Goal: Information Seeking & Learning: Learn about a topic

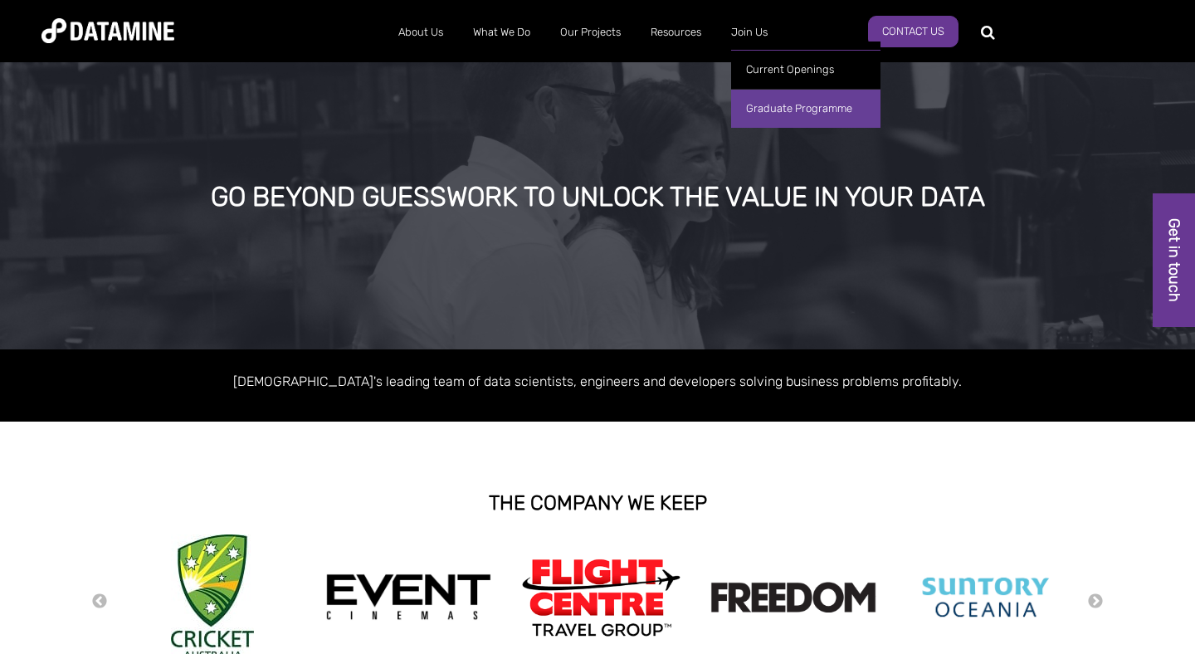
click at [764, 105] on link "Graduate Programme" at bounding box center [805, 108] width 149 height 39
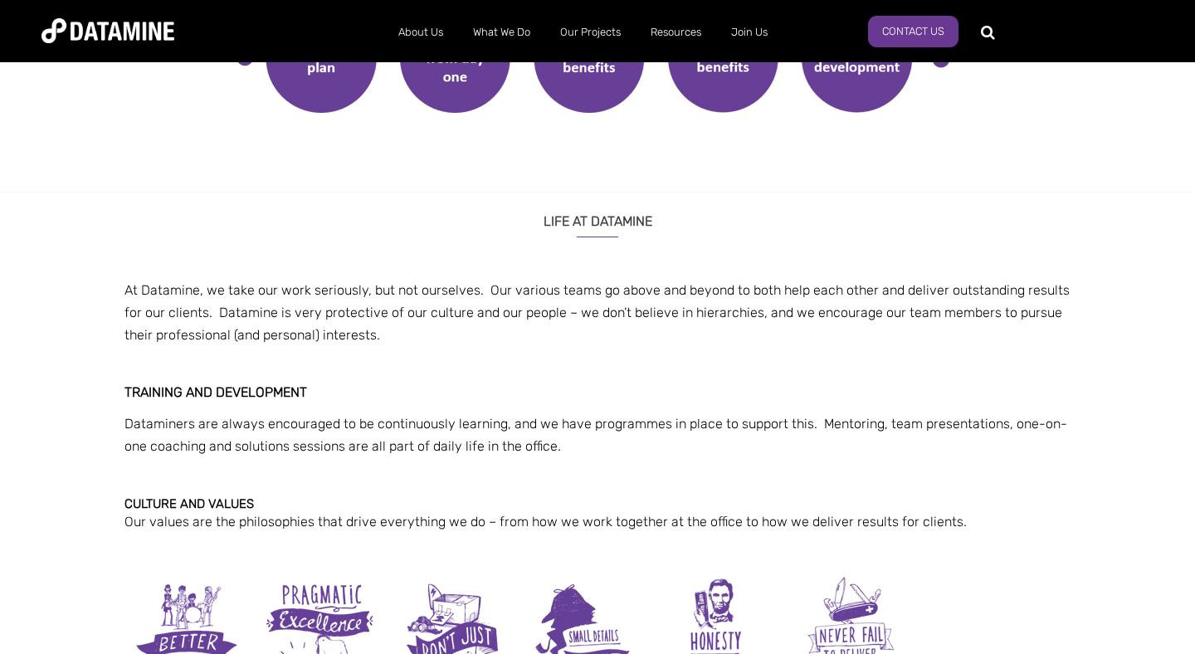
scroll to position [1309, 0]
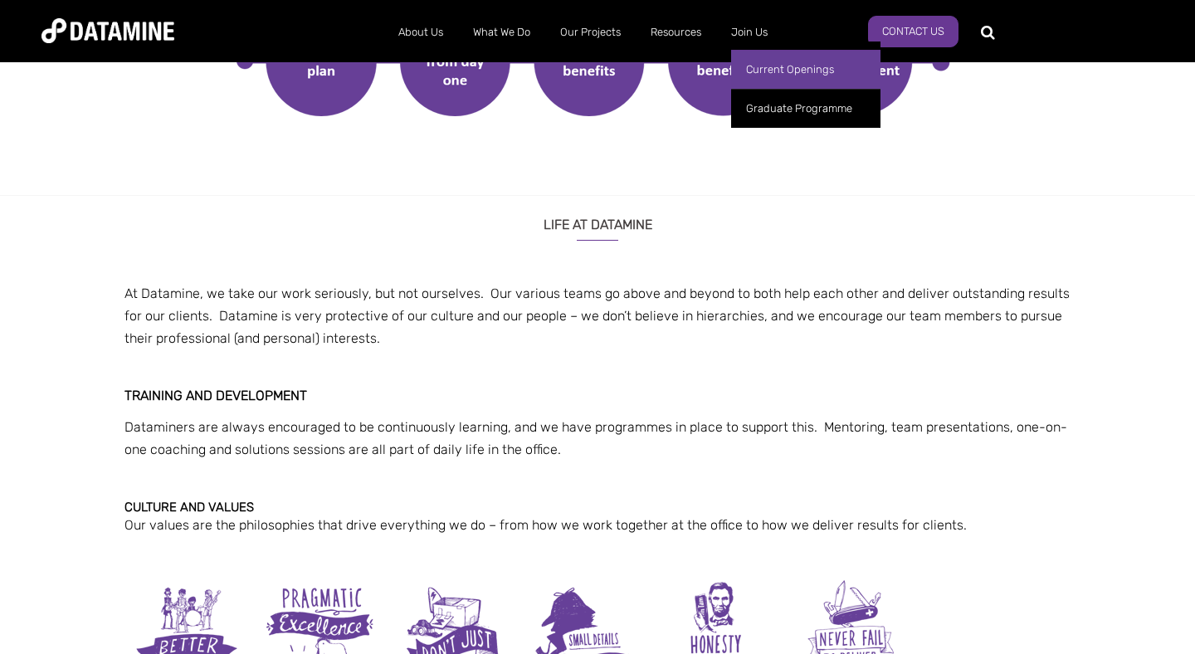
click at [765, 63] on link "Current Openings" at bounding box center [805, 69] width 149 height 39
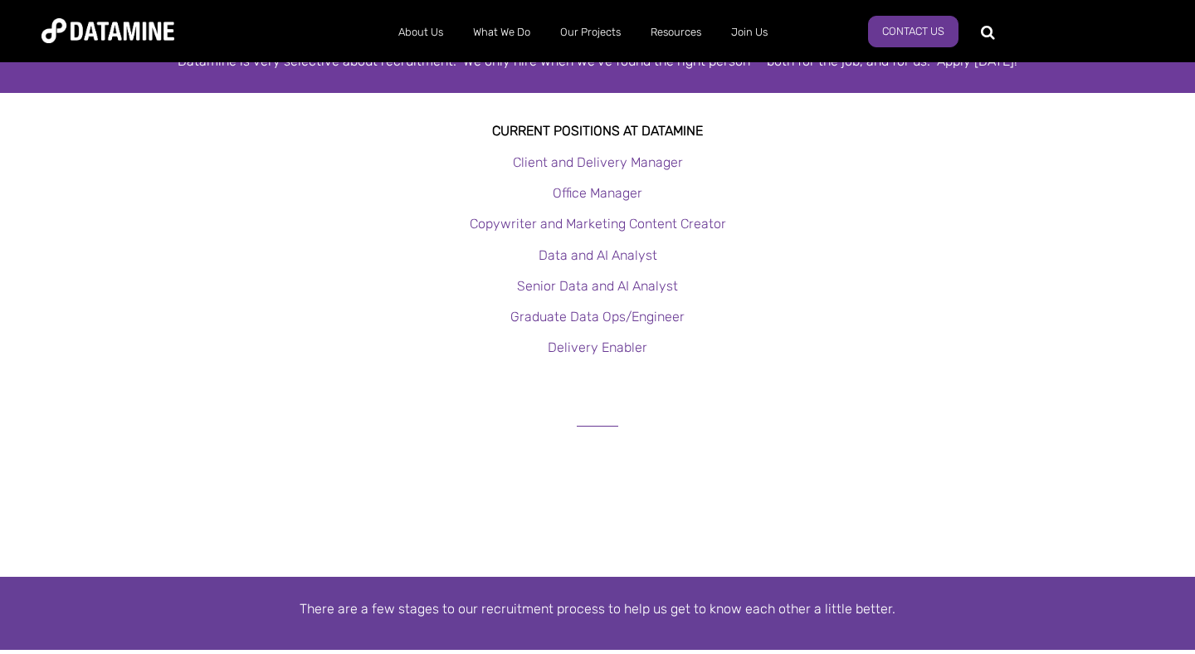
scroll to position [321, 0]
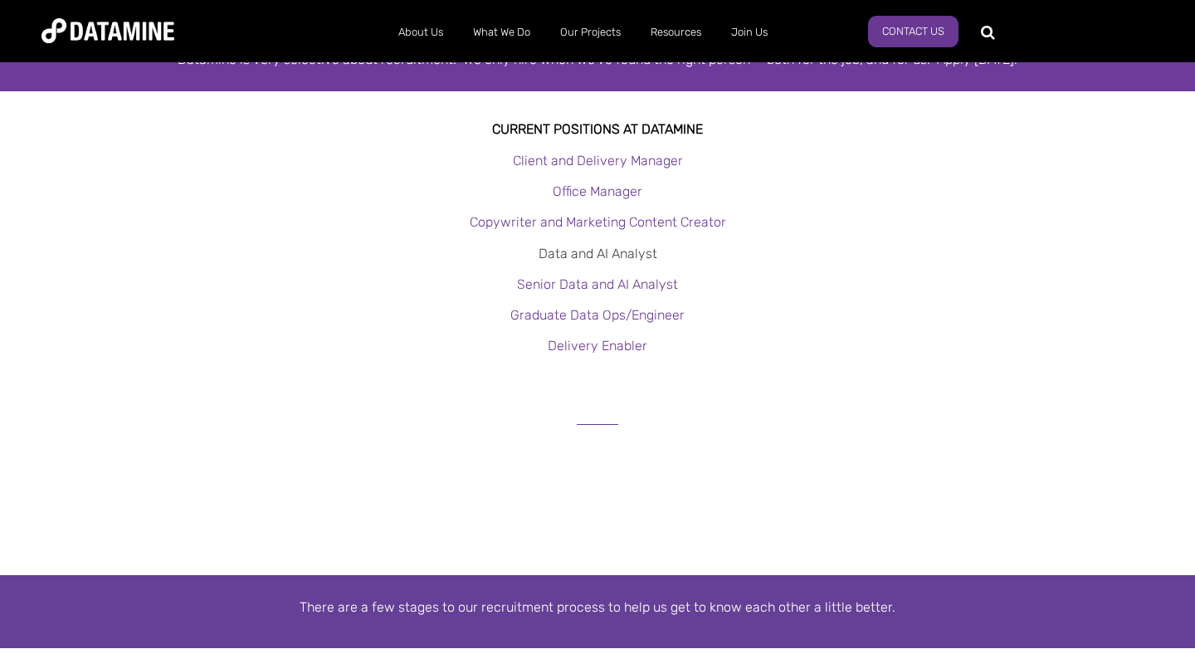
click at [606, 251] on link "Data and AI Analyst" at bounding box center [598, 254] width 119 height 16
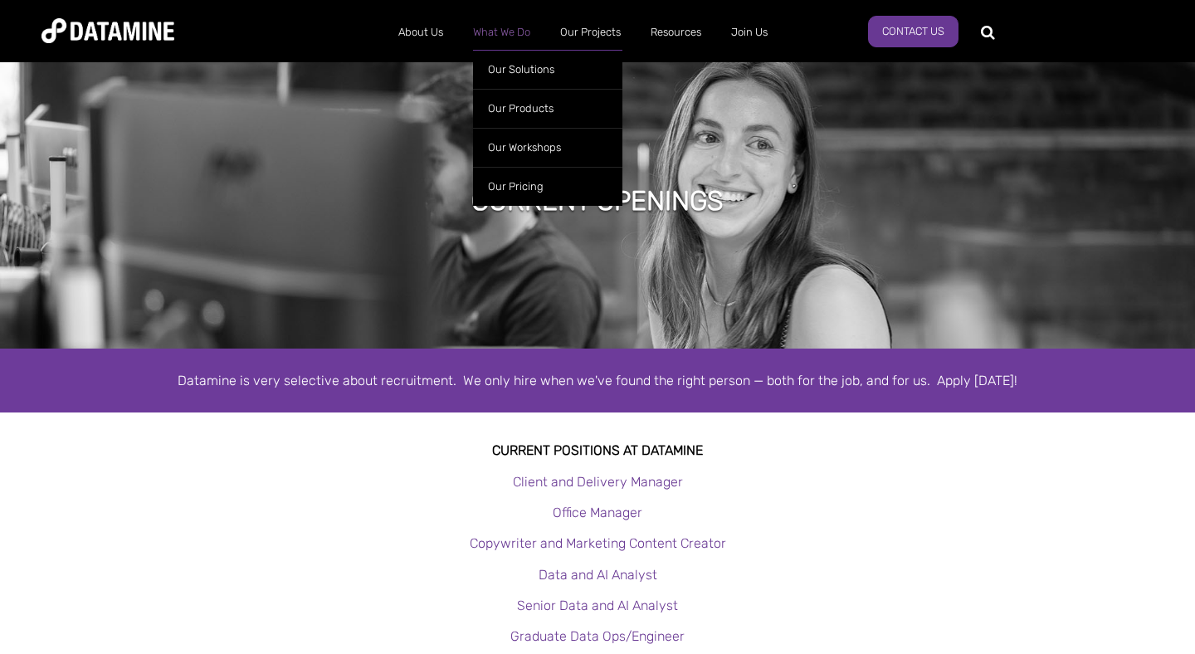
click at [490, 33] on link "What We Do" at bounding box center [501, 32] width 87 height 43
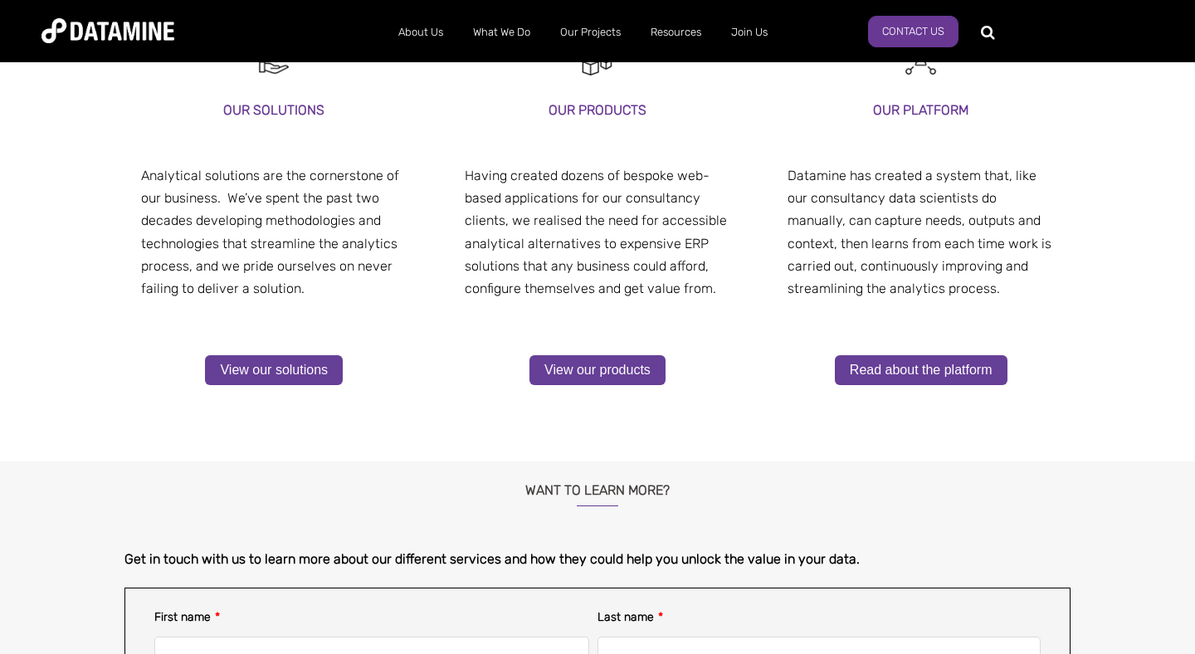
scroll to position [109, 0]
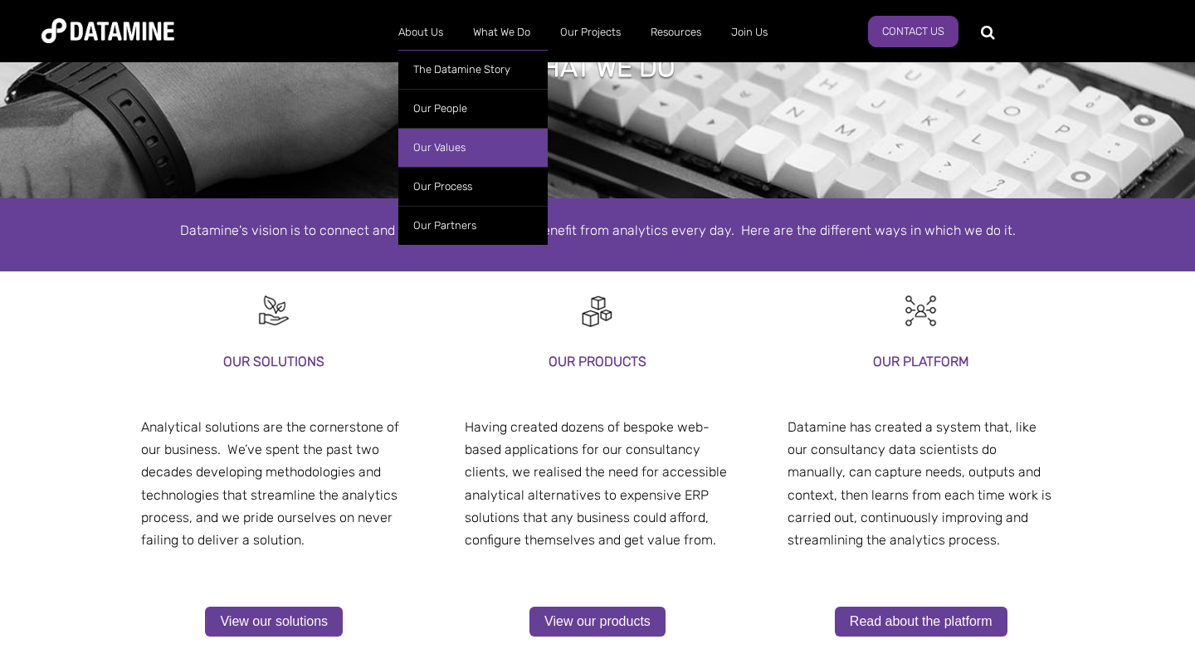
click at [442, 152] on link "Our Values" at bounding box center [472, 147] width 149 height 39
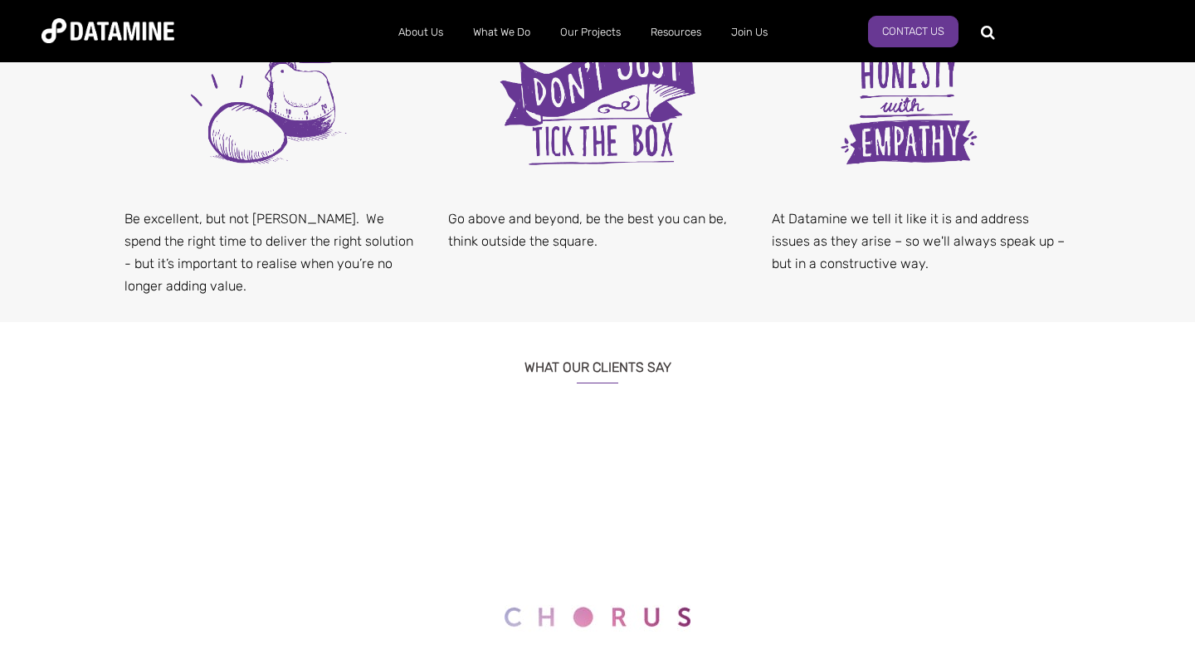
scroll to position [496, 0]
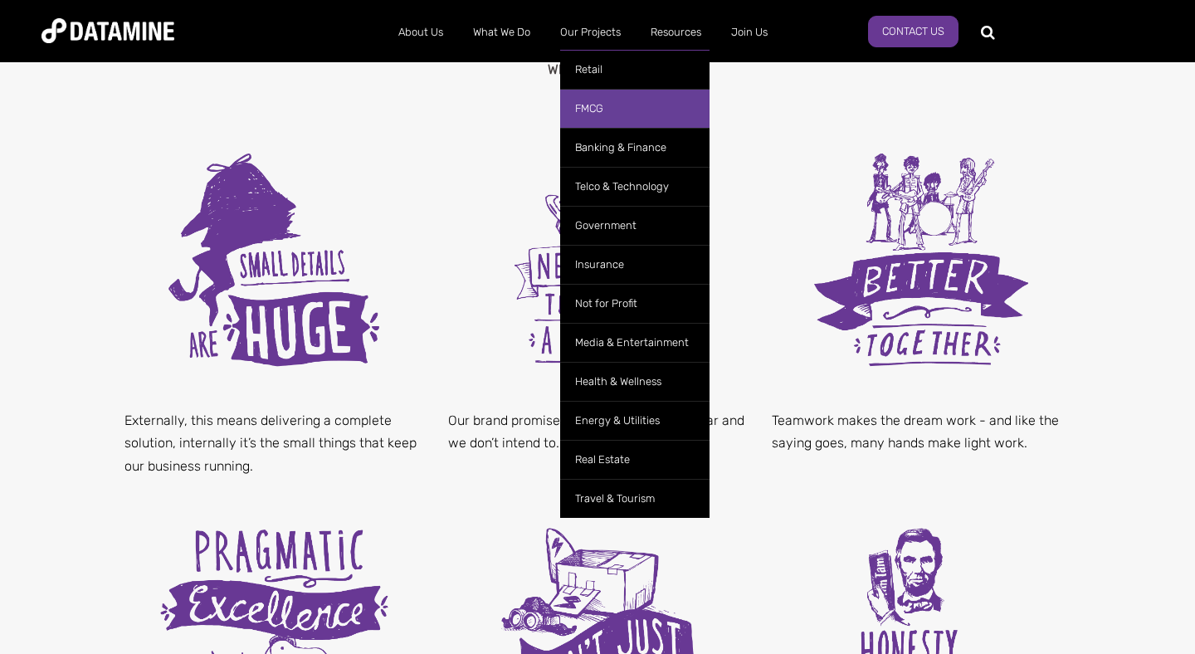
click at [600, 93] on link "FMCG" at bounding box center [634, 108] width 149 height 39
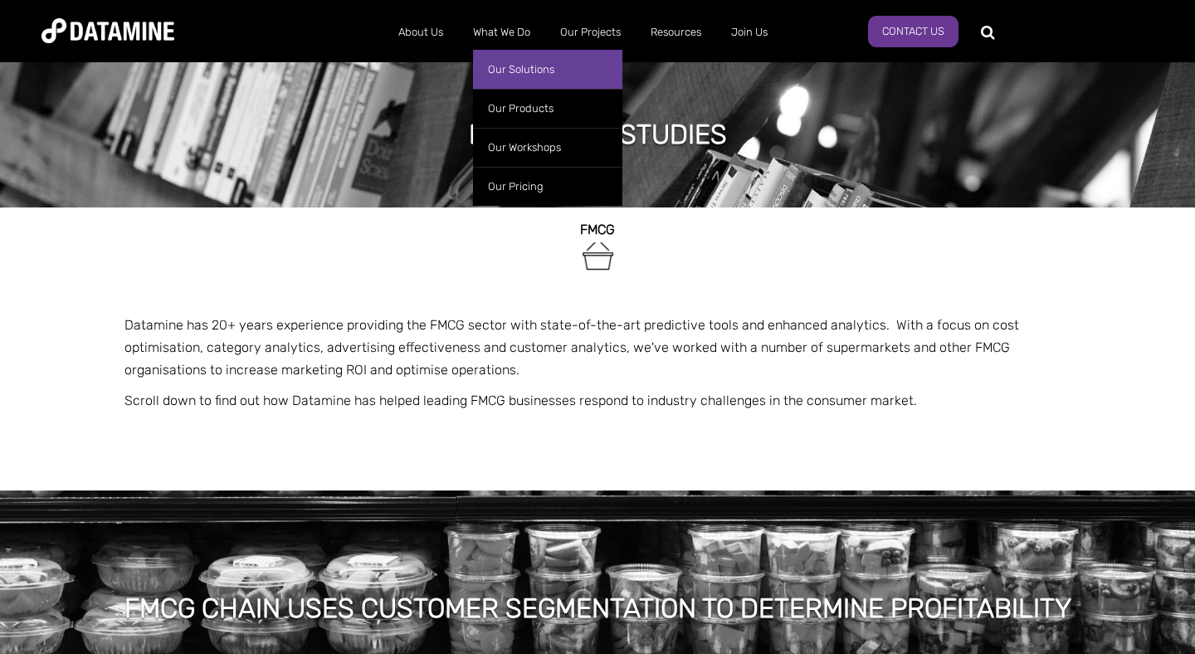
click at [521, 76] on link "Our Solutions" at bounding box center [547, 69] width 149 height 39
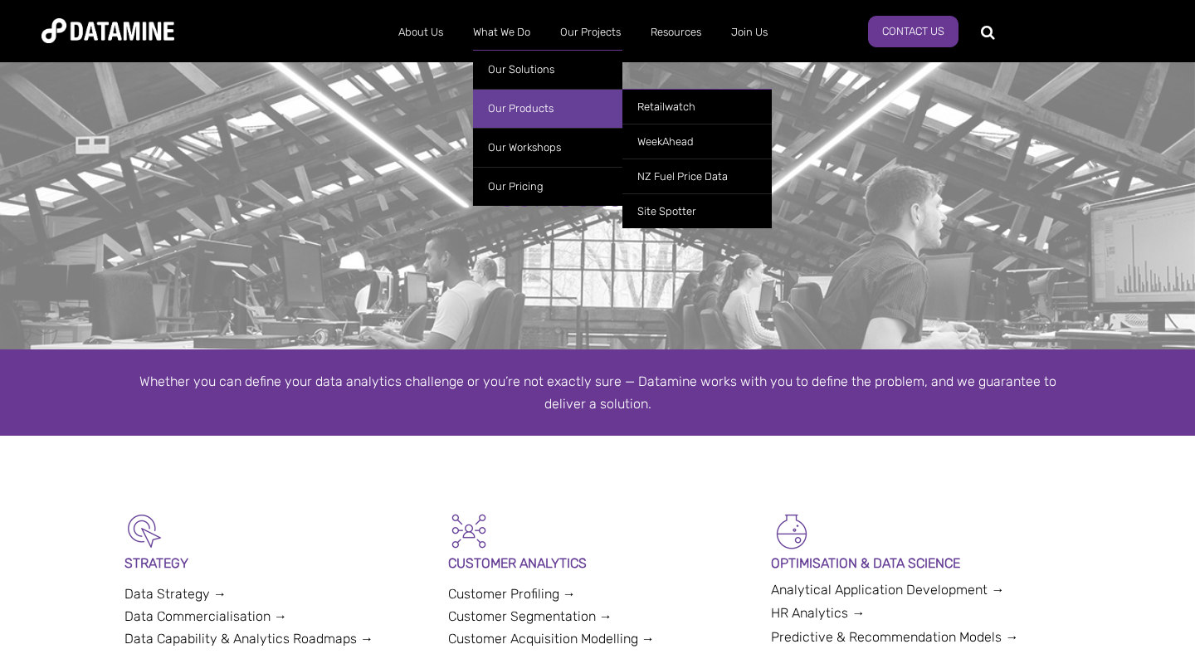
click at [525, 110] on link "Our Products" at bounding box center [547, 108] width 149 height 39
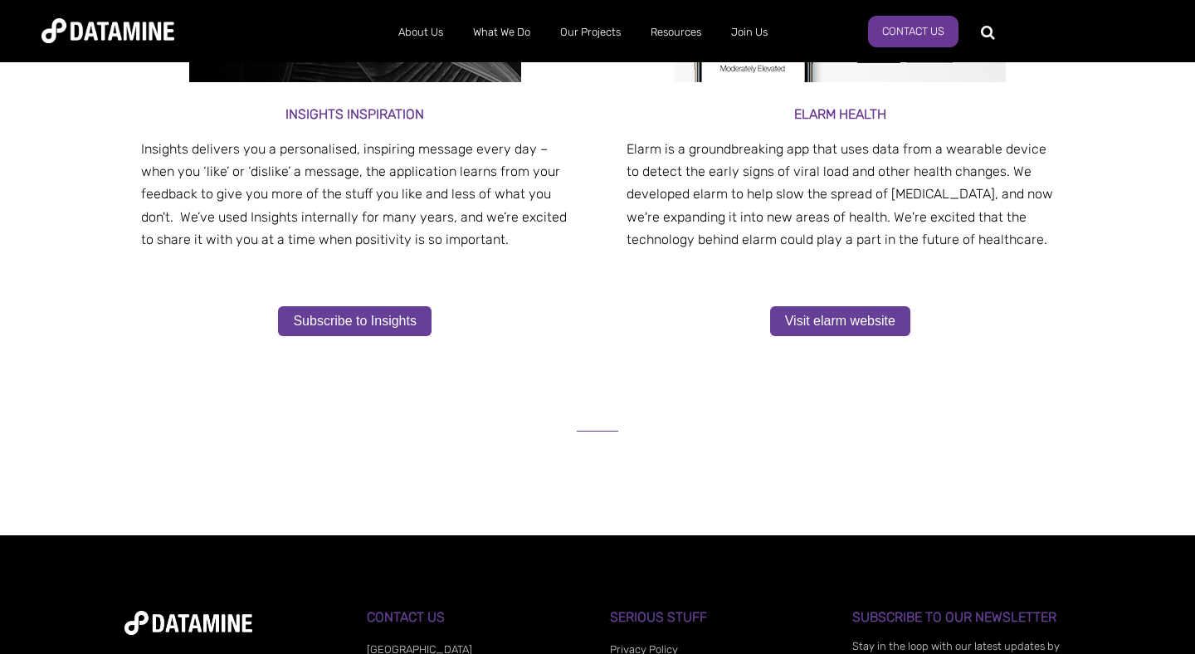
scroll to position [987, 0]
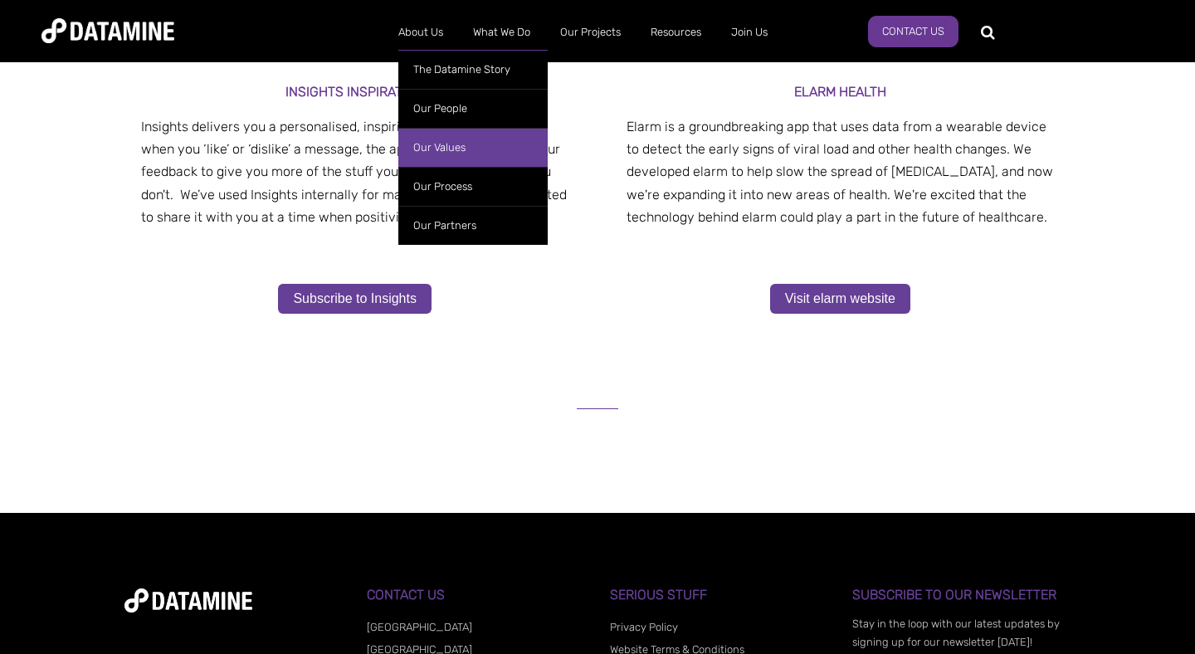
click at [451, 148] on link "Our Values" at bounding box center [472, 147] width 149 height 39
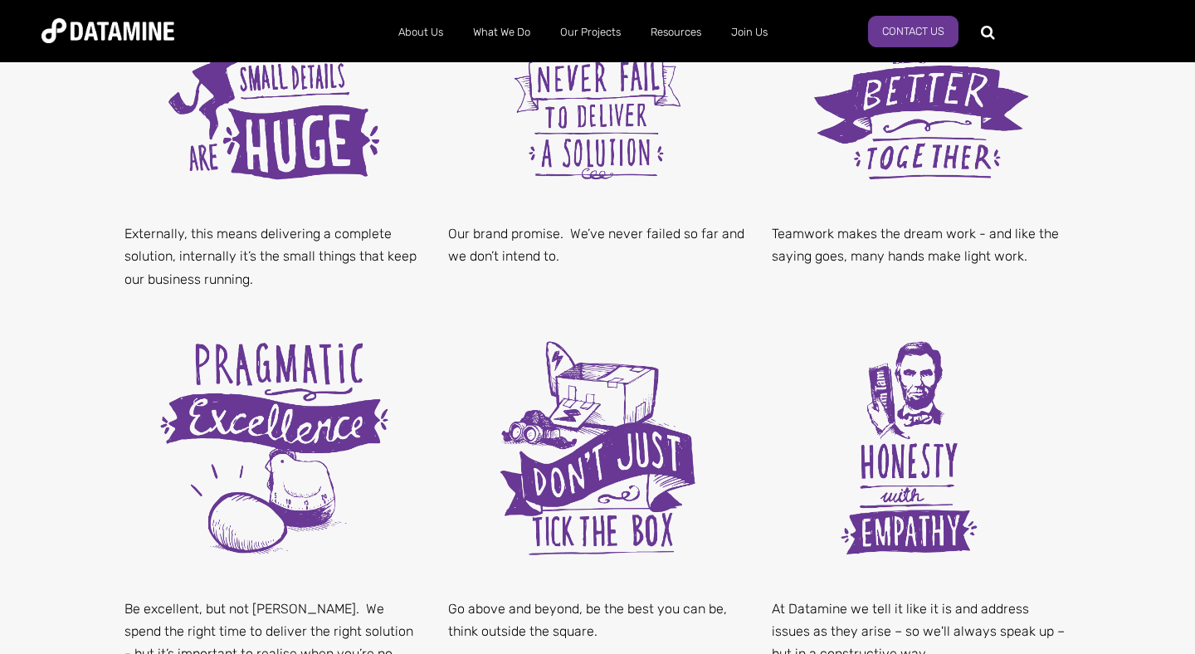
scroll to position [684, 0]
